Goal: Task Accomplishment & Management: Use online tool/utility

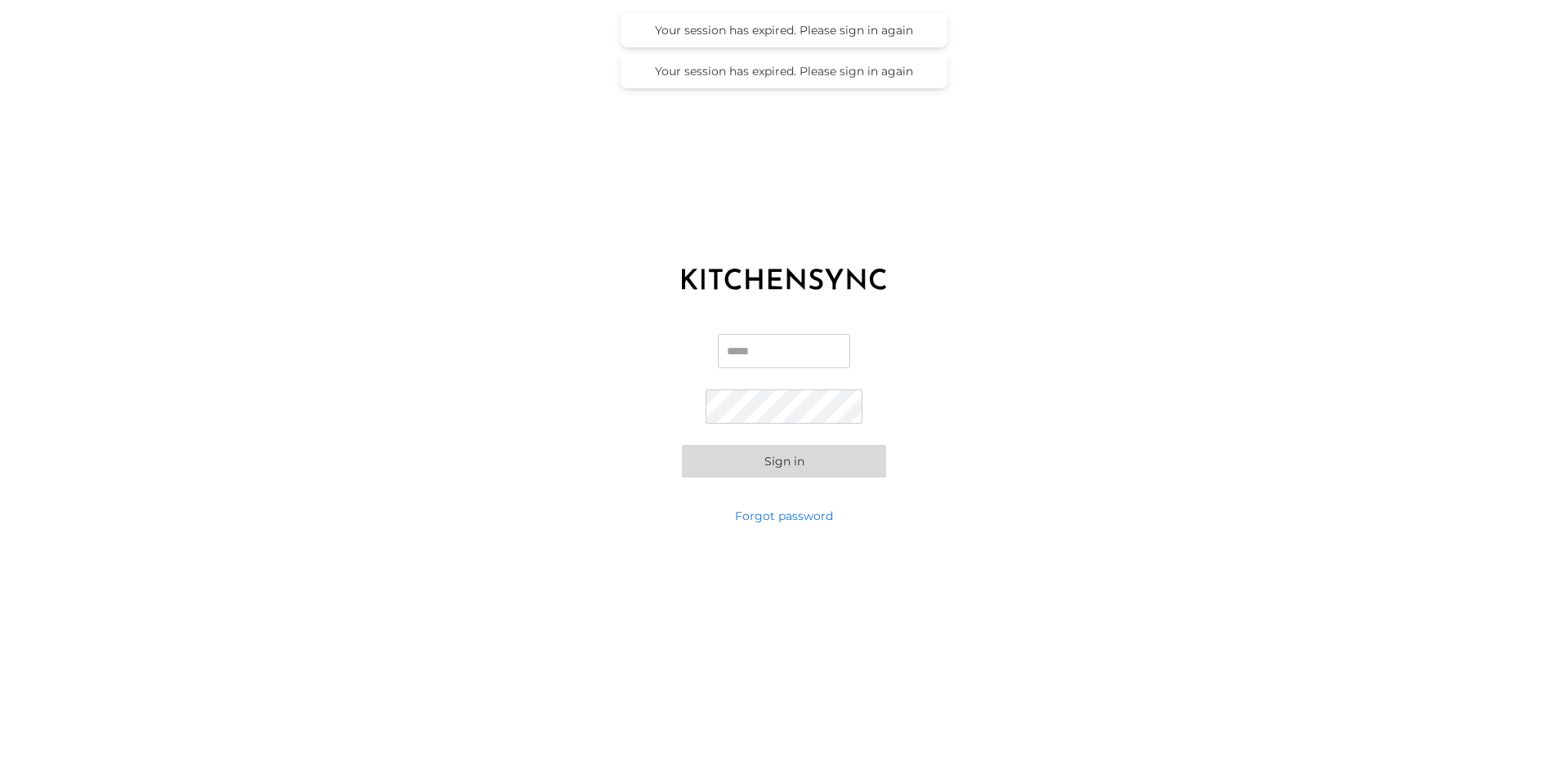
type input "**********"
click at [788, 454] on button "Sign in" at bounding box center [784, 461] width 204 height 33
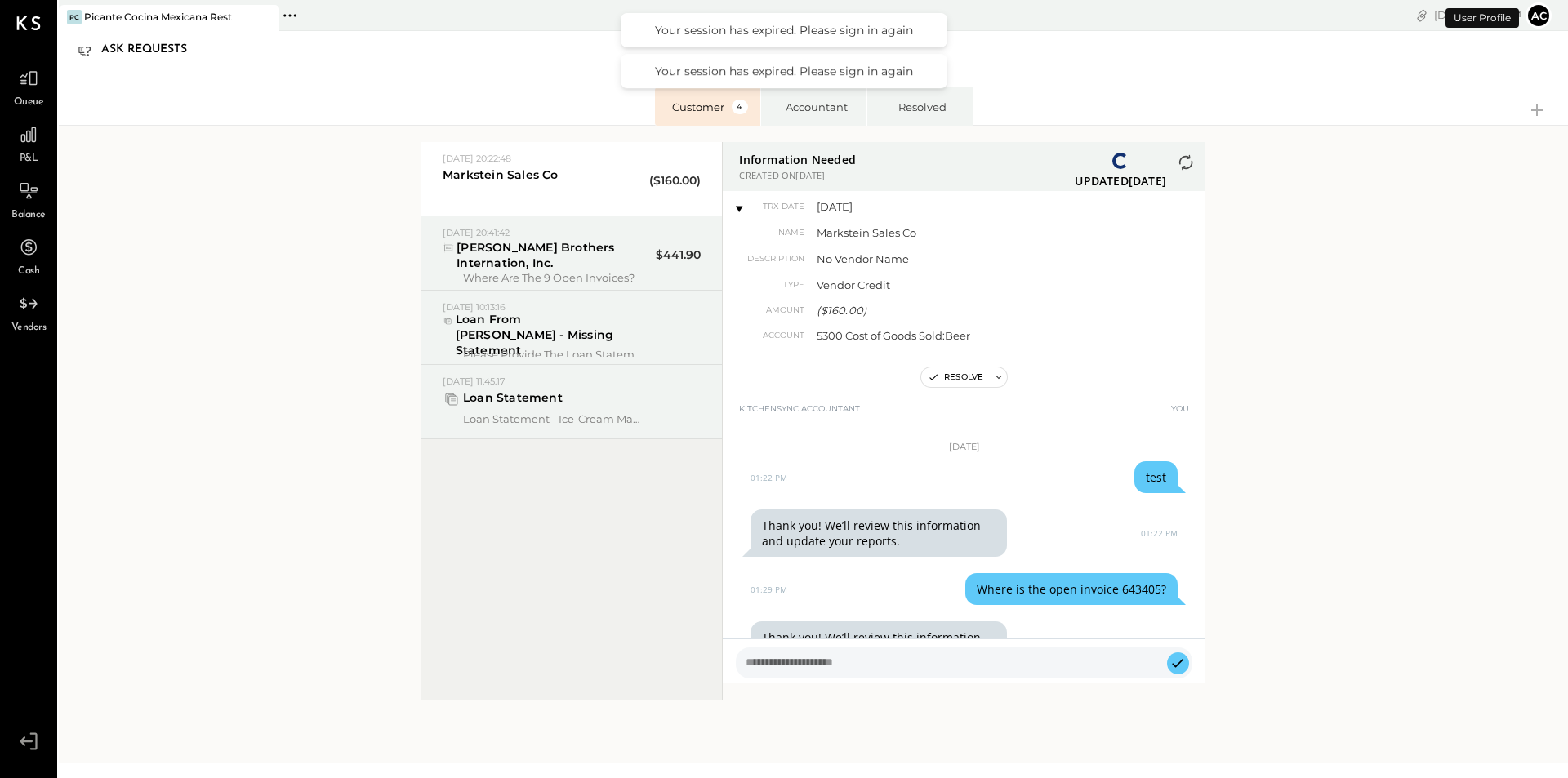
scroll to position [182, 0]
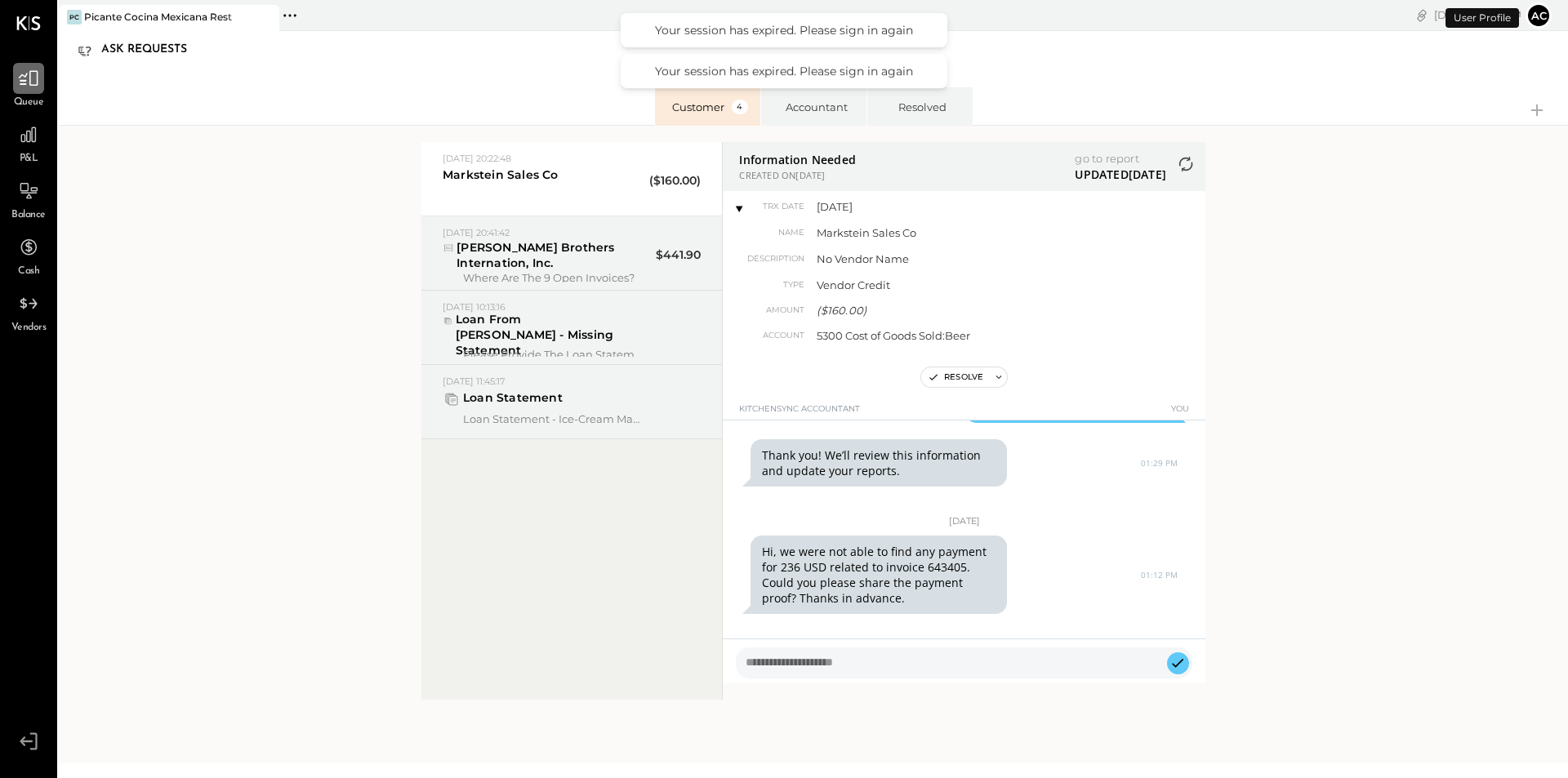
click at [42, 88] on div at bounding box center [29, 78] width 31 height 31
